Goal: Information Seeking & Learning: Learn about a topic

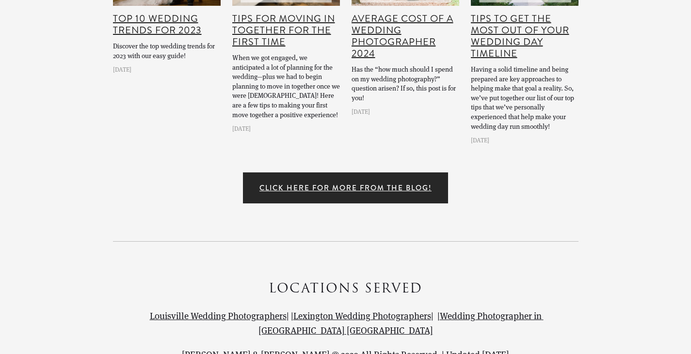
scroll to position [12849, 0]
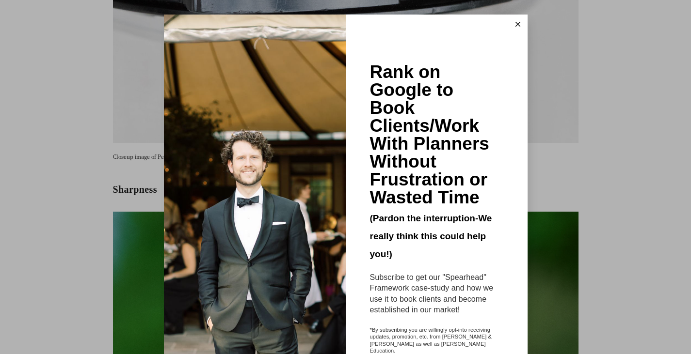
click at [515, 26] on line at bounding box center [517, 24] width 4 height 4
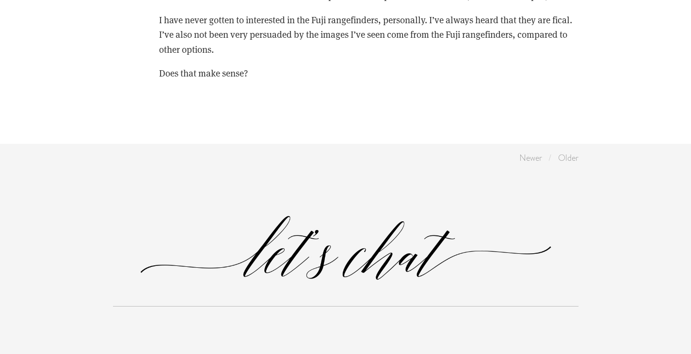
scroll to position [10966, 0]
